Goal: Task Accomplishment & Management: Manage account settings

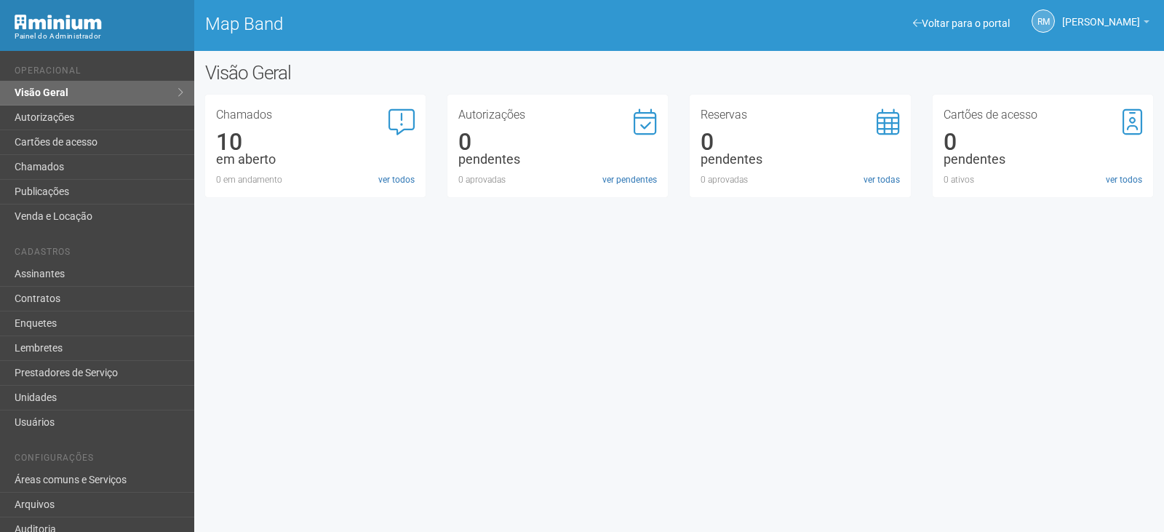
click at [320, 150] on div "Chamados 10 em aberto 0 em andamento ver todos" at bounding box center [315, 147] width 199 height 77
click at [402, 184] on link "ver todos" at bounding box center [396, 179] width 36 height 13
click at [404, 174] on link "ver todos" at bounding box center [396, 179] width 36 height 13
